Goal: Transaction & Acquisition: Book appointment/travel/reservation

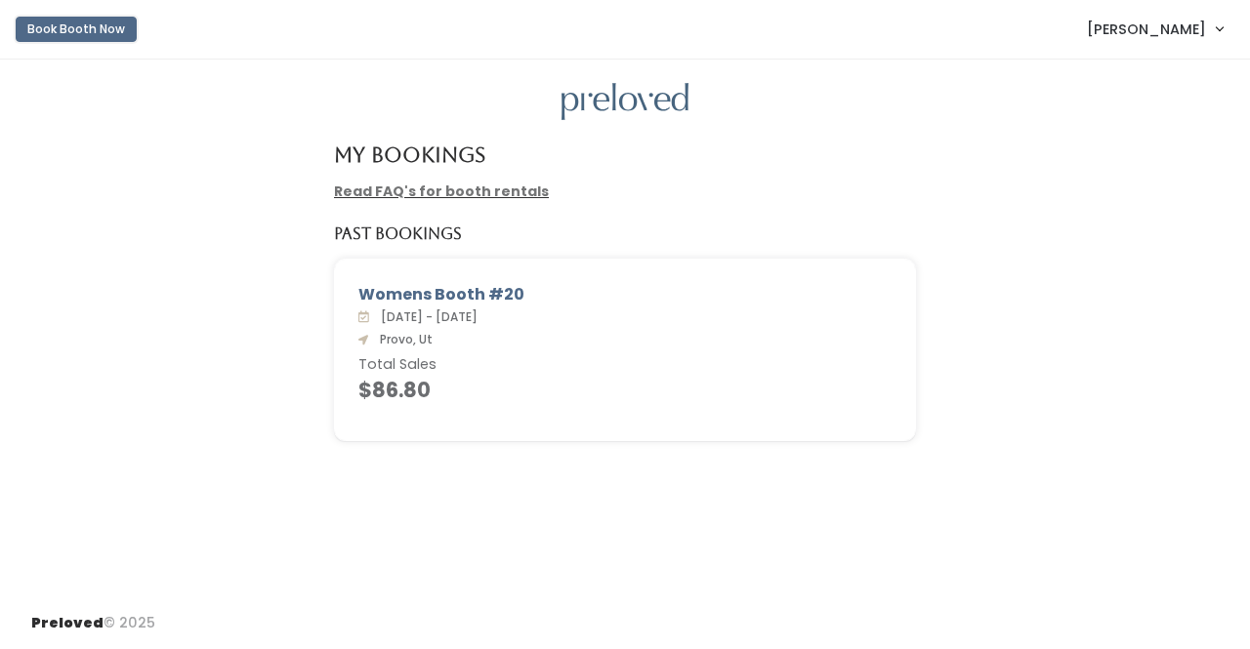
click at [71, 26] on button "Book Booth Now" at bounding box center [76, 29] width 121 height 25
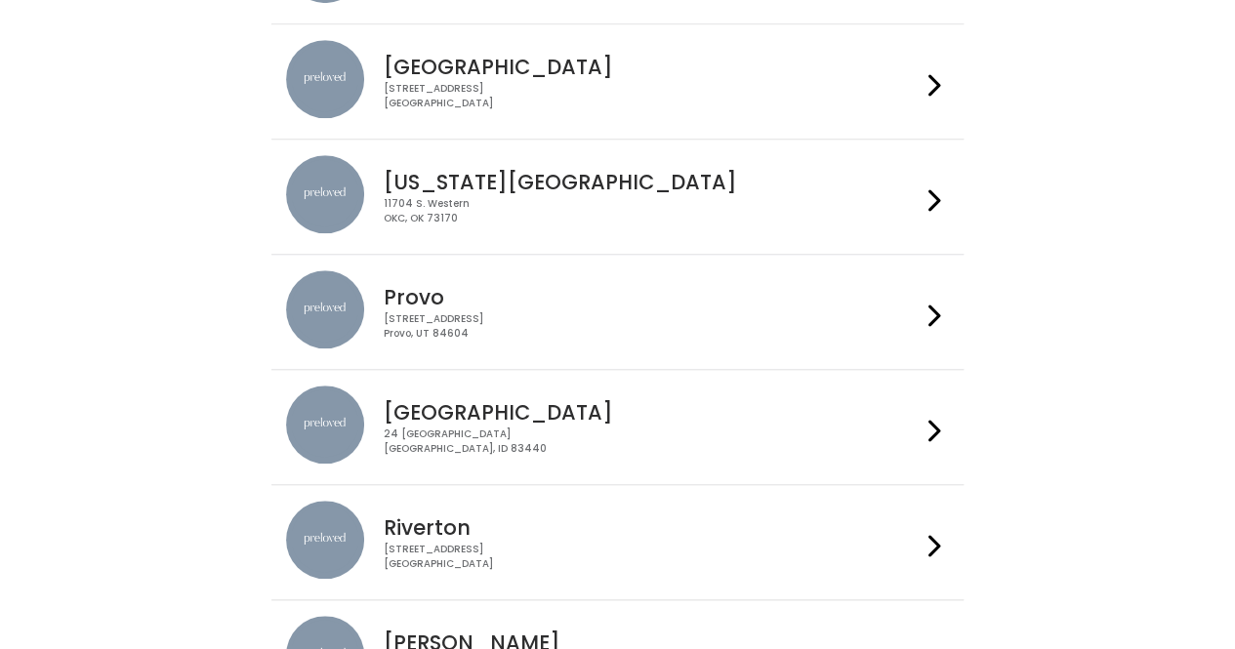
scroll to position [686, 0]
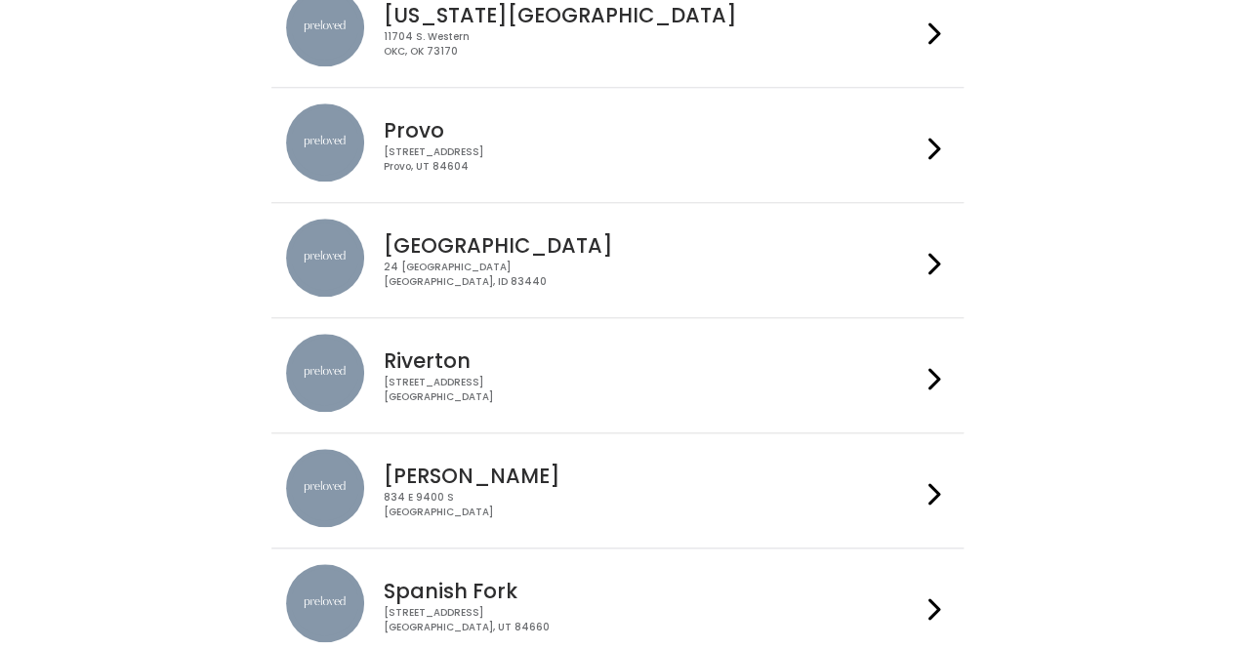
click at [481, 146] on div "230 W Cougar Blvd Provo, UT 84604" at bounding box center [652, 160] width 537 height 28
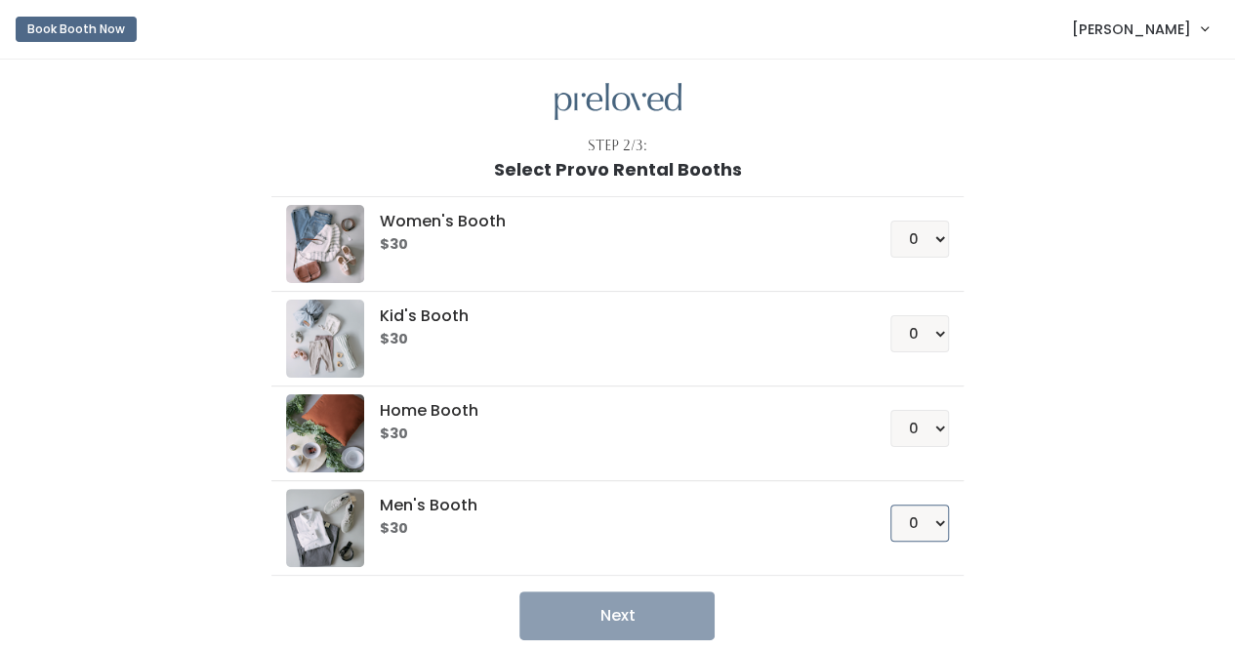
click at [937, 522] on select "0 1 2 3 4" at bounding box center [920, 523] width 59 height 37
select select "1"
click at [892, 505] on select "0 1 2 3 4" at bounding box center [920, 523] width 59 height 37
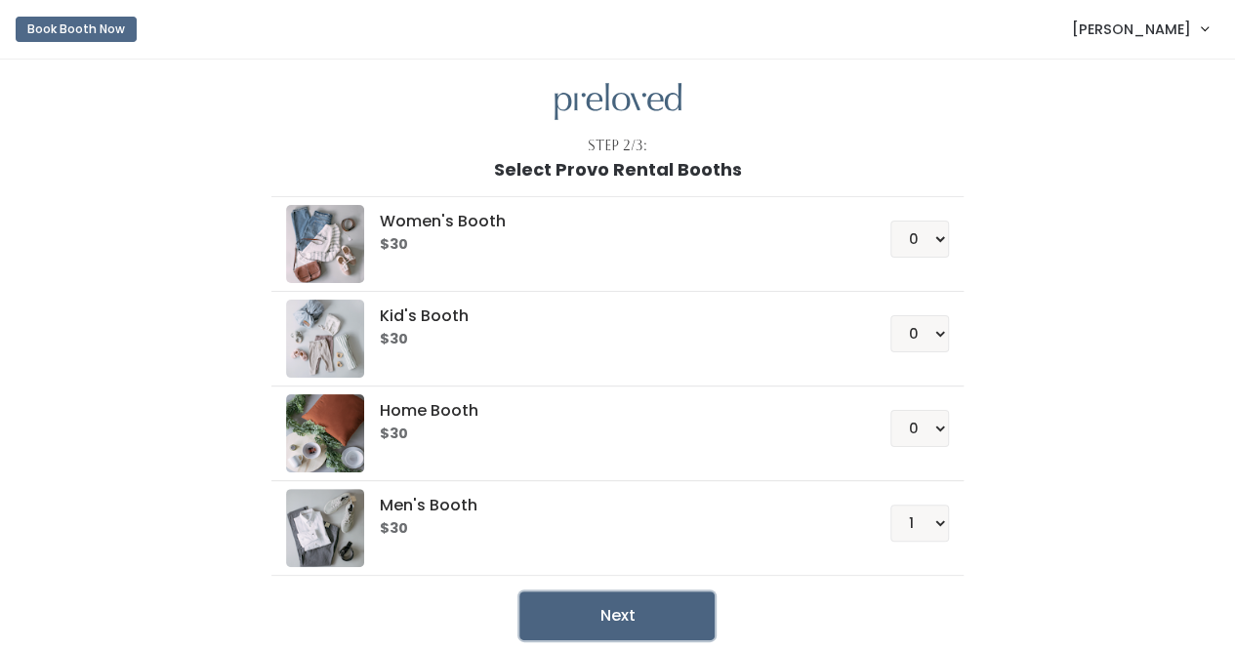
click at [596, 612] on button "Next" at bounding box center [617, 616] width 195 height 49
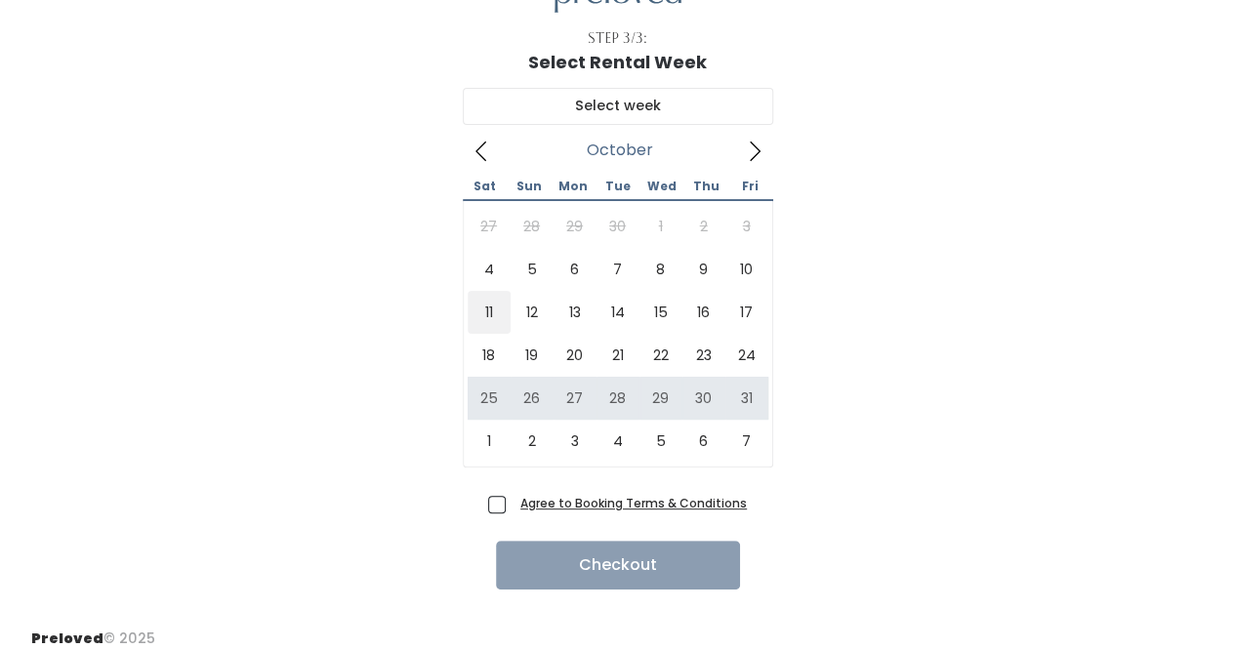
scroll to position [109, 0]
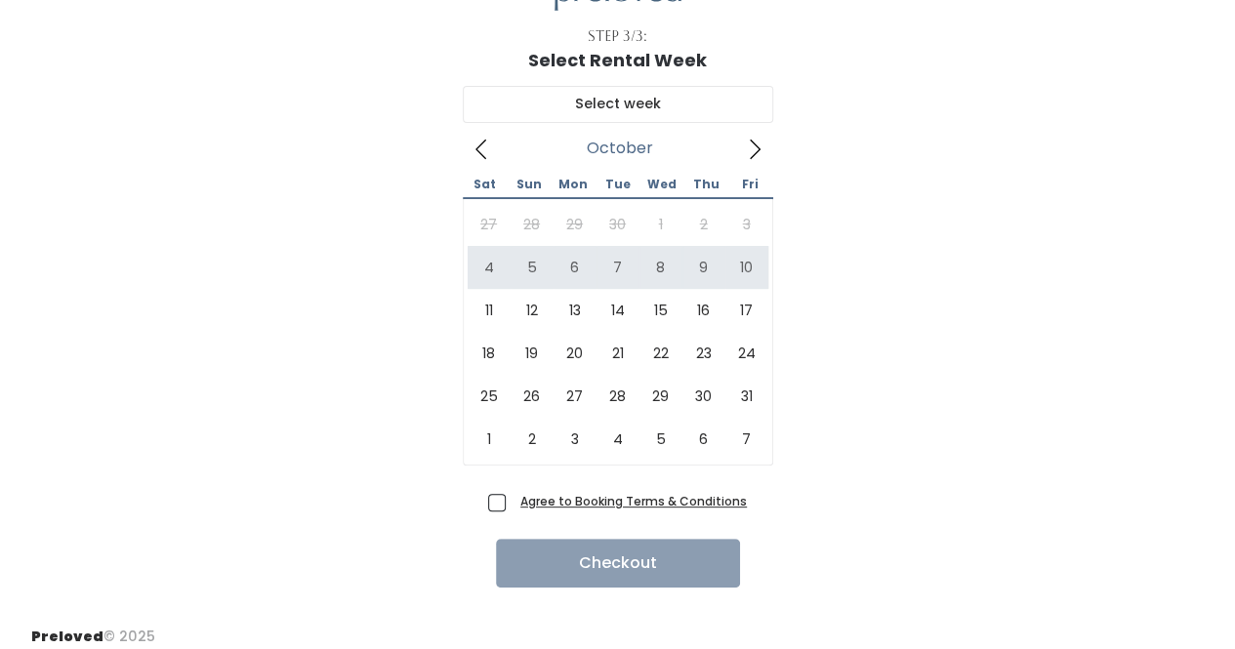
click at [750, 144] on icon at bounding box center [754, 149] width 21 height 21
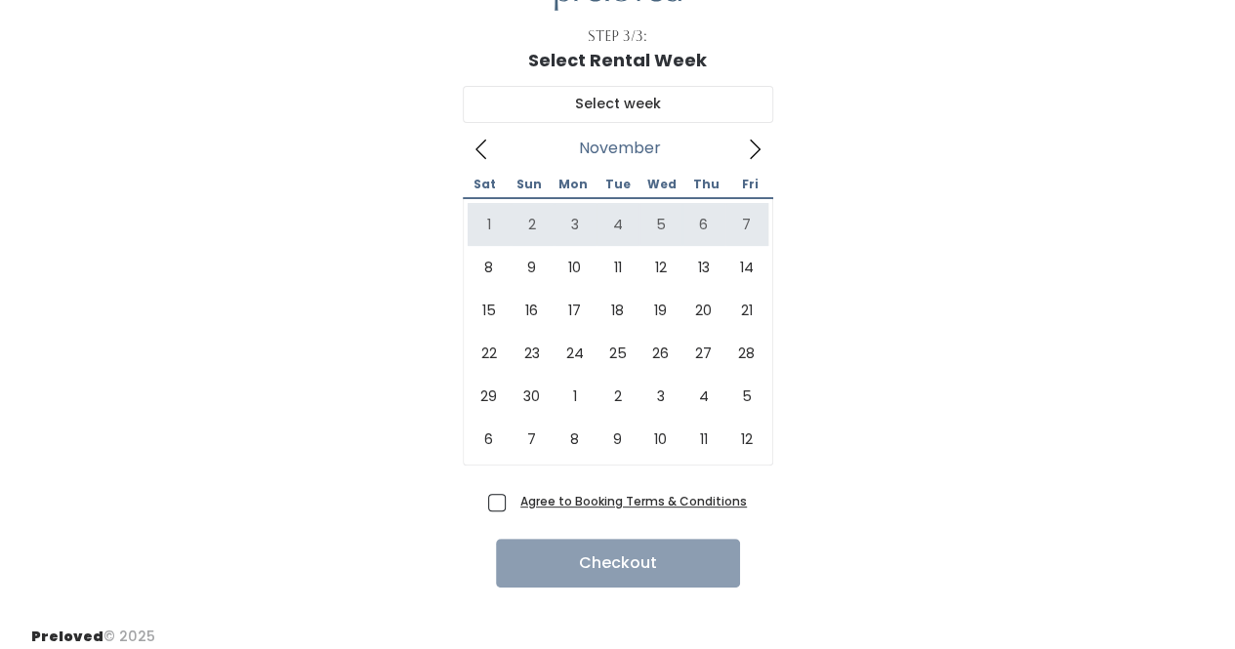
click at [513, 499] on span "Agree to Booking Terms & Conditions" at bounding box center [630, 501] width 234 height 20
click at [513, 499] on input "Agree to Booking Terms & Conditions" at bounding box center [519, 497] width 13 height 13
checkbox input "true"
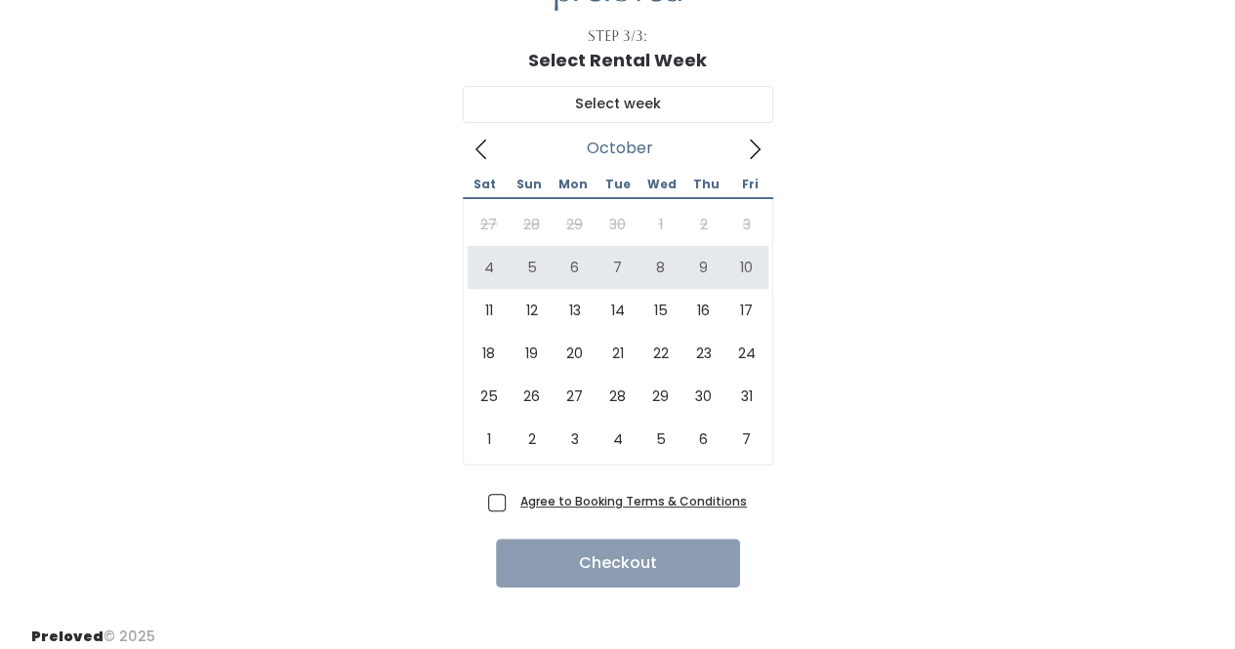
click at [759, 144] on icon at bounding box center [754, 149] width 21 height 21
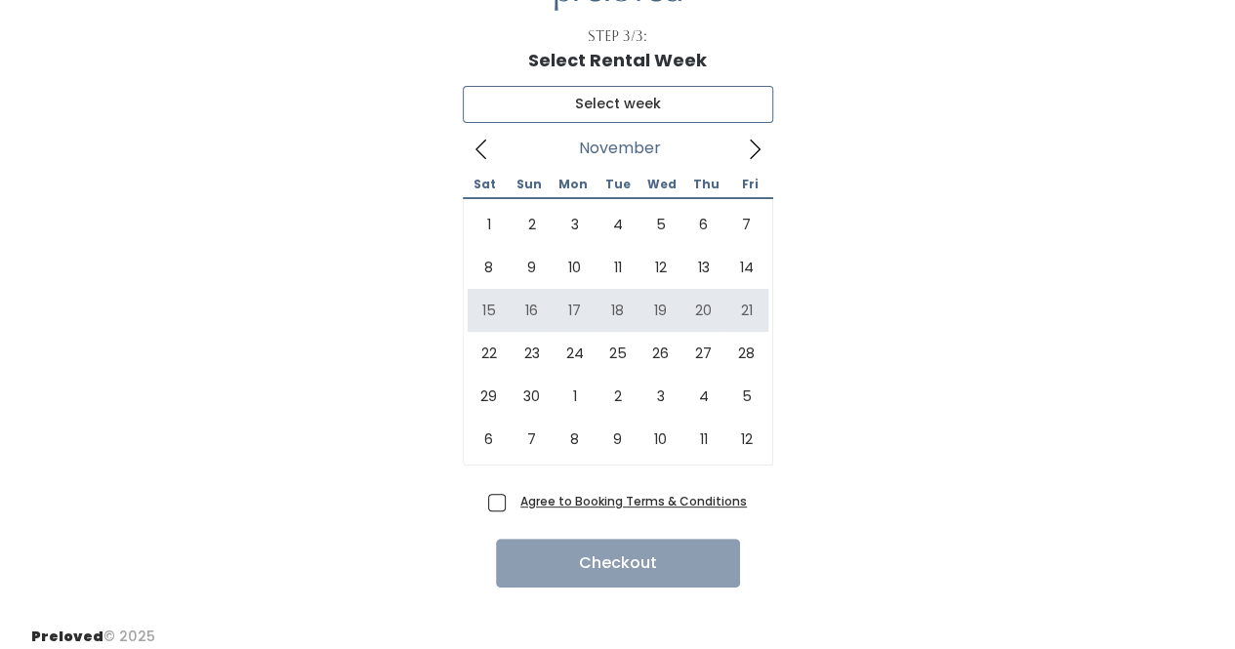
type input "[DATE] to [DATE]"
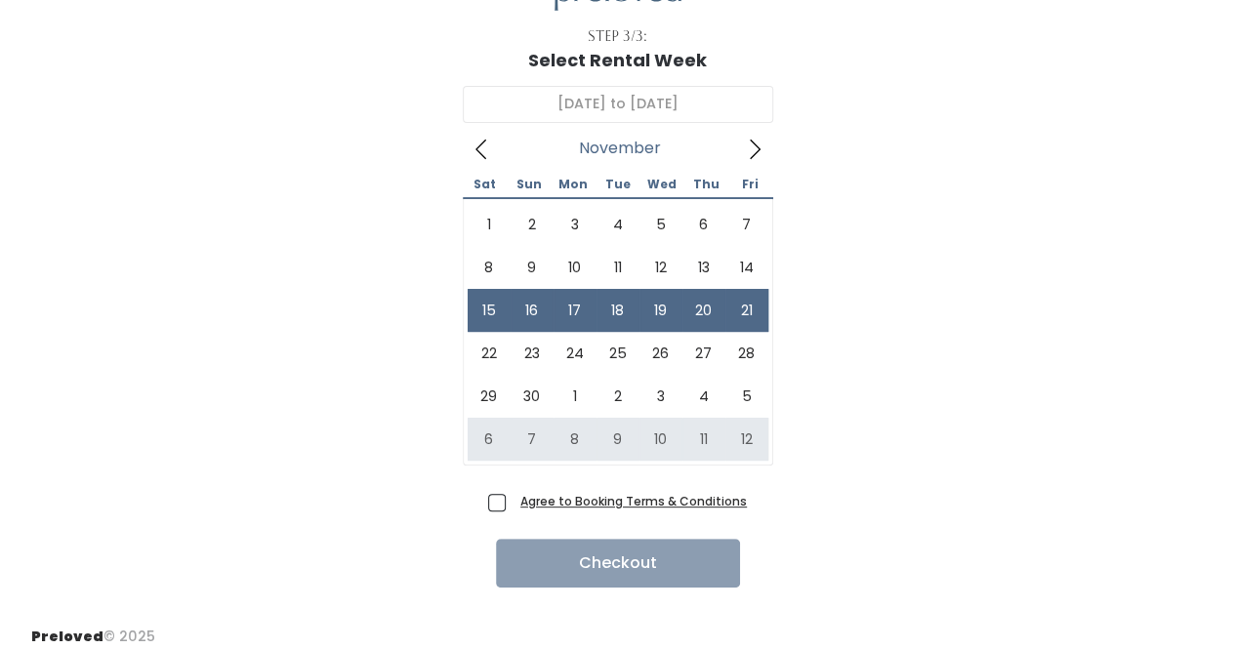
click at [513, 499] on span "Agree to Booking Terms & Conditions" at bounding box center [630, 501] width 234 height 20
click at [513, 499] on input "Agree to Booking Terms & Conditions" at bounding box center [519, 497] width 13 height 13
checkbox input "true"
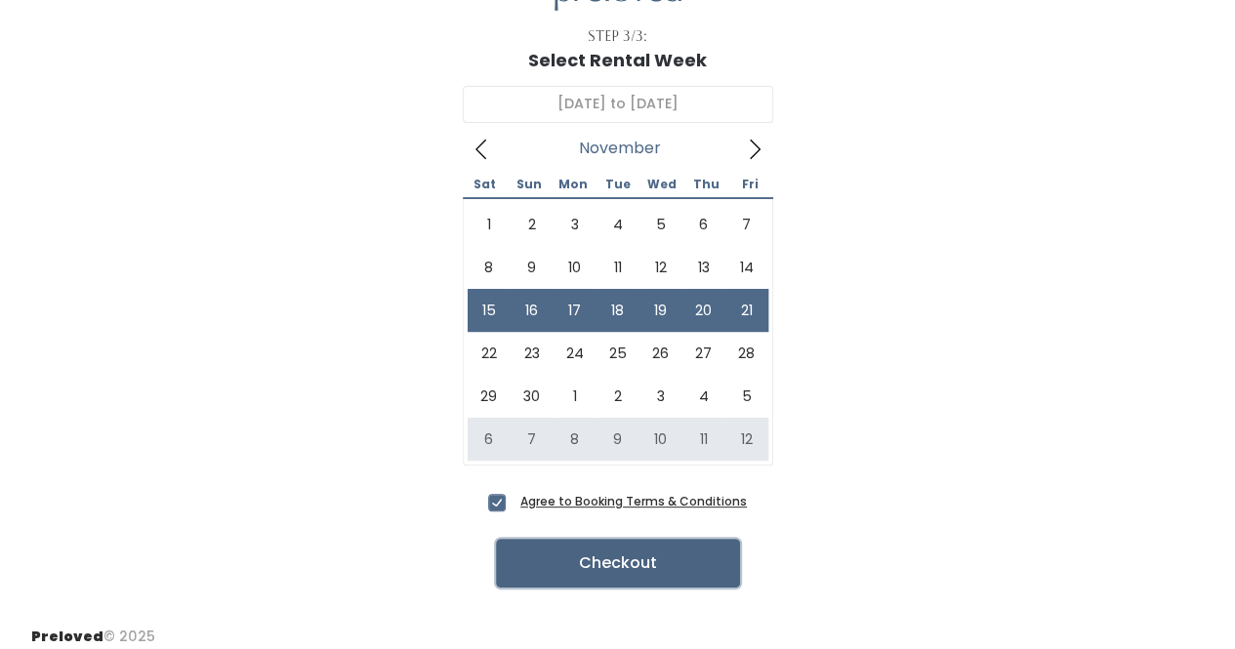
click at [539, 560] on button "Checkout" at bounding box center [618, 563] width 244 height 49
